Goal: Information Seeking & Learning: Find specific fact

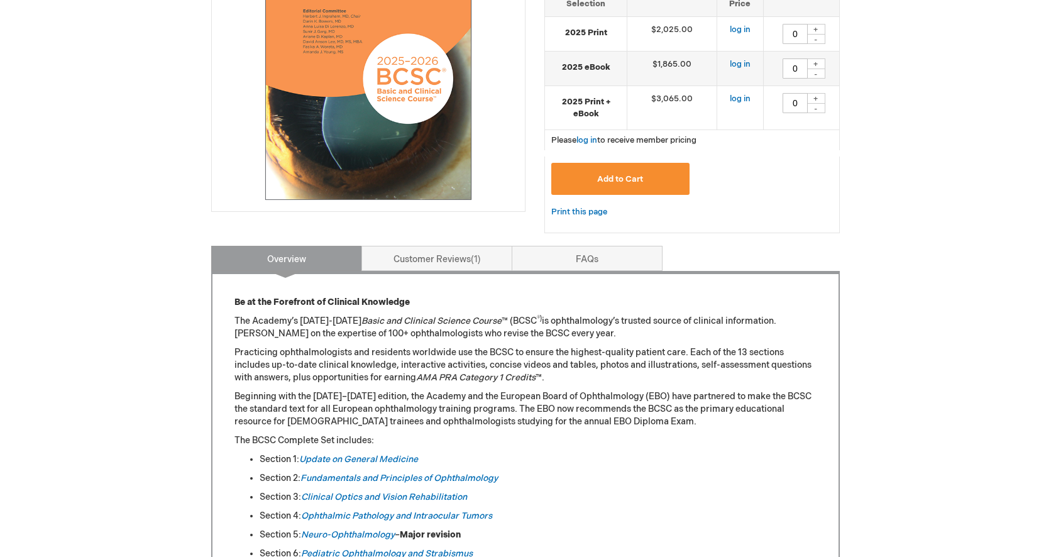
scroll to position [440, 0]
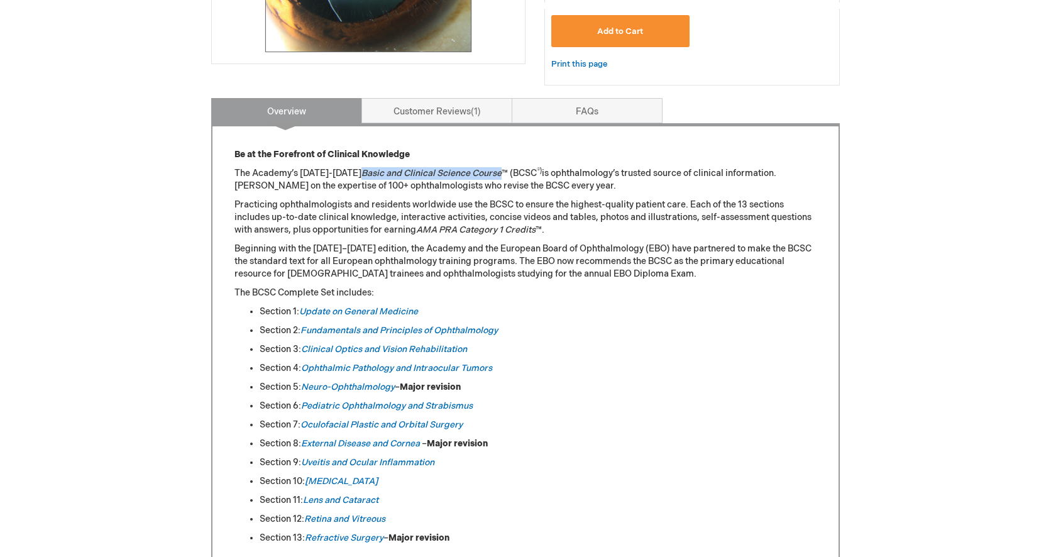
drag, startPoint x: 488, startPoint y: 173, endPoint x: 349, endPoint y: 172, distance: 138.3
click at [361, 172] on em "Basic and Clinical Science Course" at bounding box center [431, 173] width 140 height 11
copy em "Basic and Clinical Science Course"
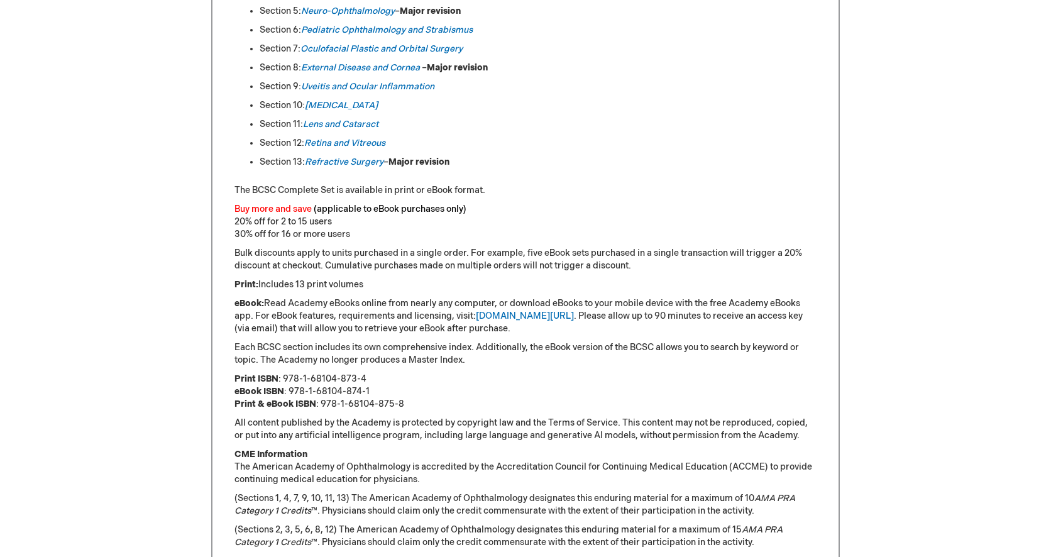
scroll to position [817, 0]
drag, startPoint x: 371, startPoint y: 373, endPoint x: 284, endPoint y: 376, distance: 86.8
click at [284, 376] on p "Print ISBN : 978-1-68104-873-4 eBook ISBN : 978-1-68104-874-1 Print & eBook ISB…" at bounding box center [525, 390] width 582 height 38
drag, startPoint x: 313, startPoint y: 392, endPoint x: 334, endPoint y: 390, distance: 20.8
click at [317, 390] on p "Print ISBN : 978-1-68104-873-4 eBook ISBN : 978-1-68104-874-1 Print & eBook ISB…" at bounding box center [525, 390] width 582 height 38
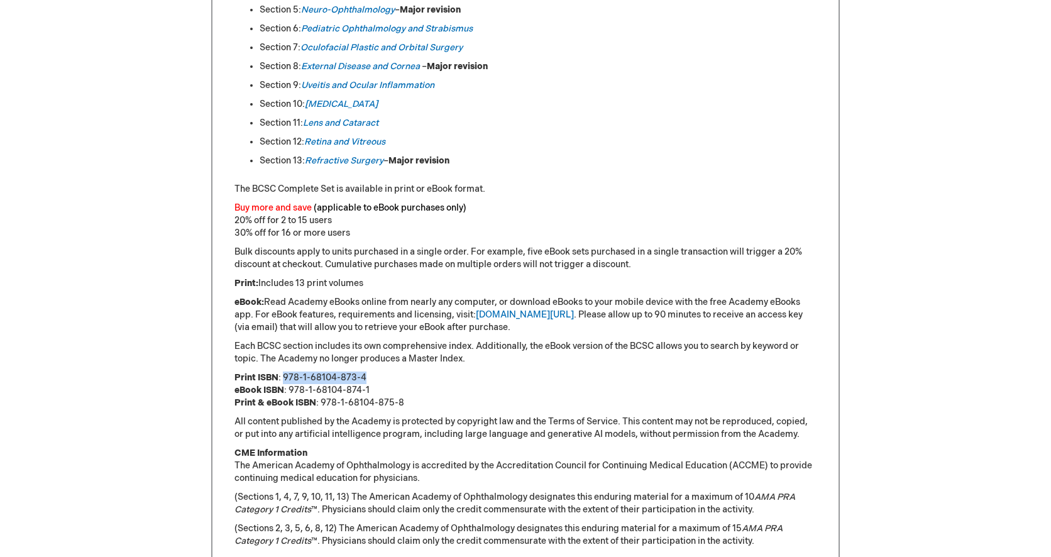
drag, startPoint x: 371, startPoint y: 376, endPoint x: 282, endPoint y: 375, distance: 88.6
click at [282, 375] on p "Print ISBN : 978-1-68104-873-4 eBook ISBN : 978-1-68104-874-1 Print & eBook ISB…" at bounding box center [525, 390] width 582 height 38
copy p "978-1-68104-873-4"
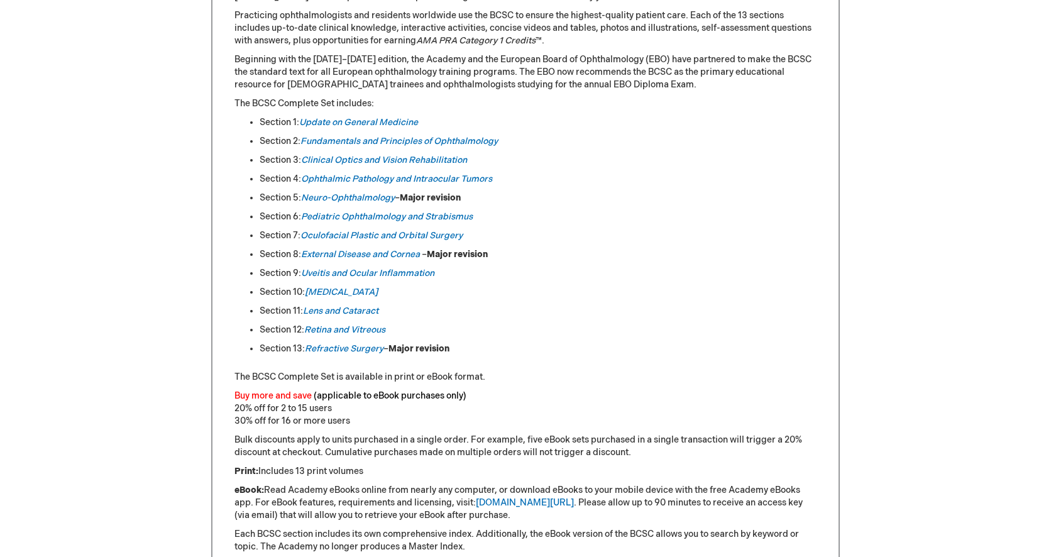
scroll to position [628, 0]
click at [336, 118] on link "Update on General Medicine" at bounding box center [358, 123] width 119 height 11
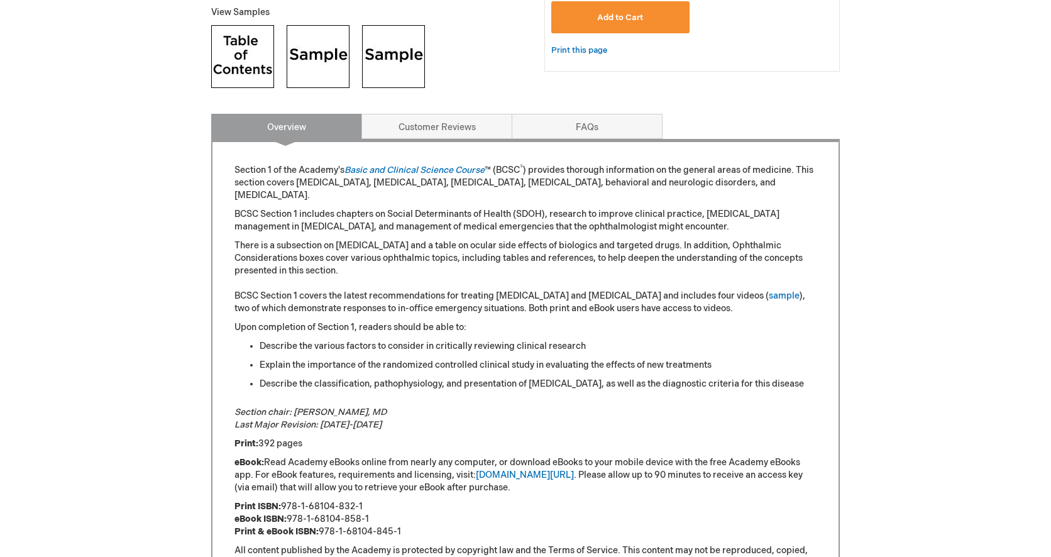
scroll to position [628, 0]
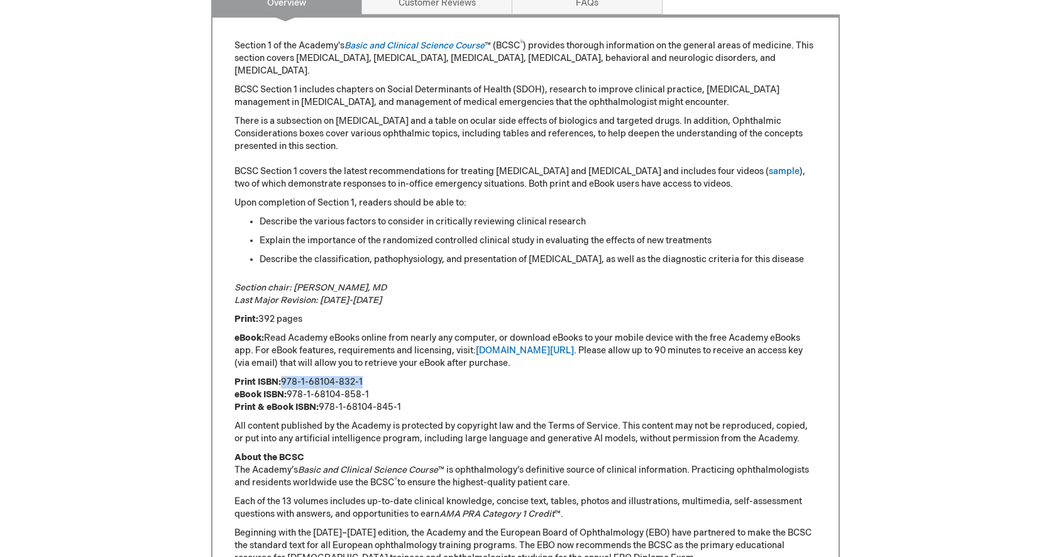
drag, startPoint x: 366, startPoint y: 383, endPoint x: 284, endPoint y: 380, distance: 82.4
click at [284, 380] on p "Print ISBN: 978-1-68104-832-1 eBook ISBN: 978-1-68104-858-1 Print & eBook ISBN:…" at bounding box center [525, 395] width 582 height 38
copy p "978-1-68104-832-1"
click at [366, 397] on p "Print ISBN: 978-1-68104-832-1 eBook ISBN: 978-1-68104-858-1 Print & eBook ISBN:…" at bounding box center [525, 395] width 582 height 38
drag, startPoint x: 370, startPoint y: 391, endPoint x: 289, endPoint y: 392, distance: 81.1
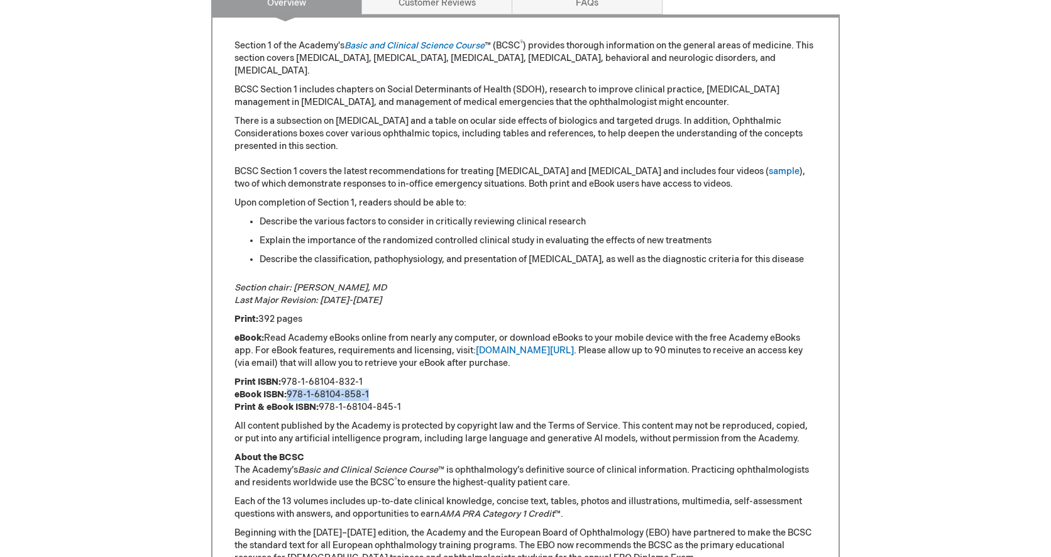
click at [289, 392] on p "Print ISBN: 978-1-68104-832-1 eBook ISBN: 978-1-68104-858-1 Print & eBook ISBN:…" at bounding box center [525, 395] width 582 height 38
copy p "978-1-68104-858-1"
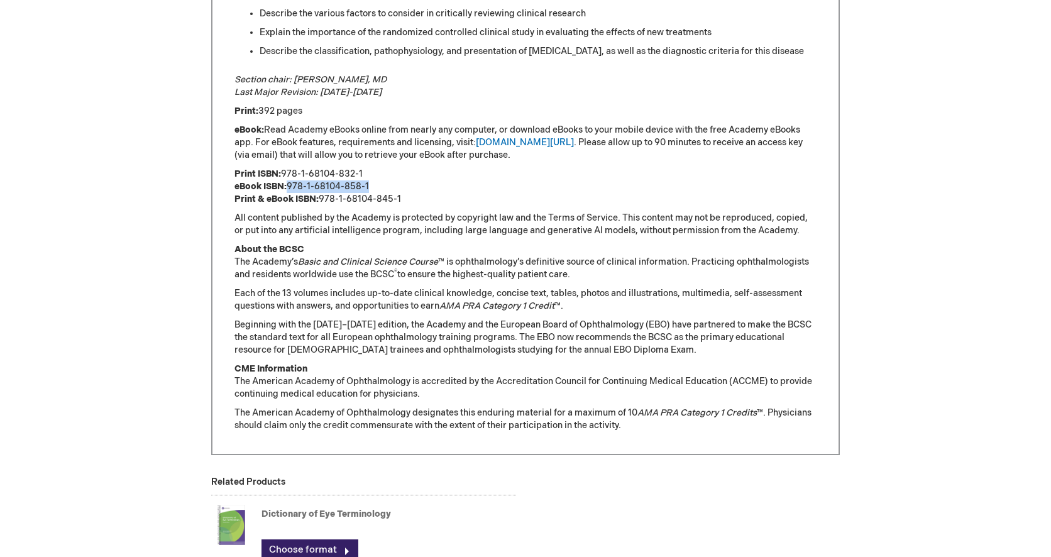
scroll to position [743, 0]
